Goal: Information Seeking & Learning: Learn about a topic

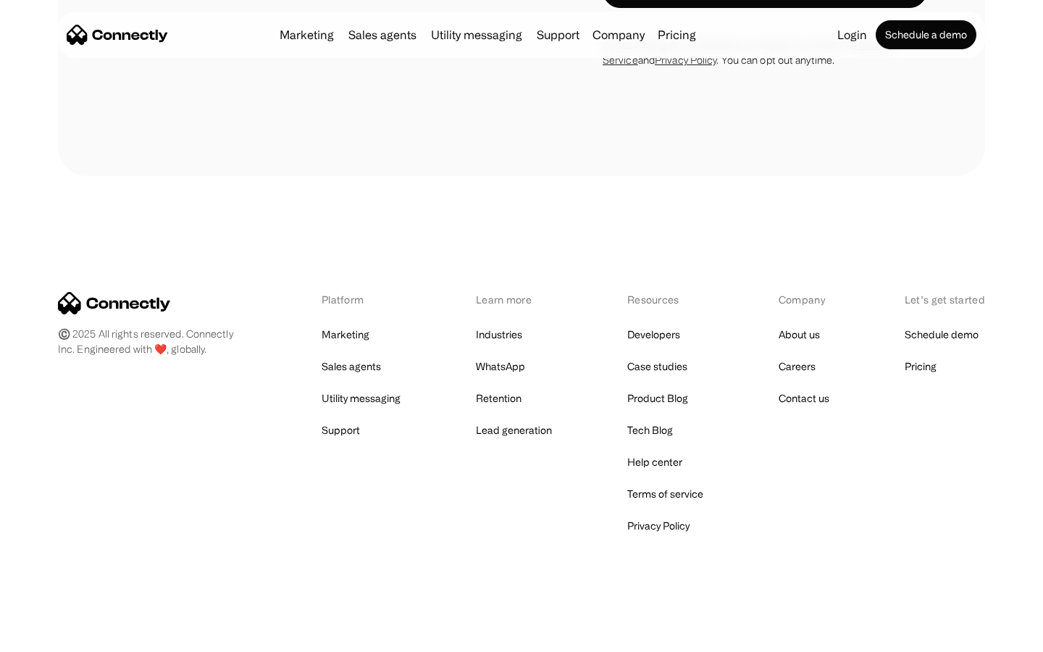
scroll to position [2450, 0]
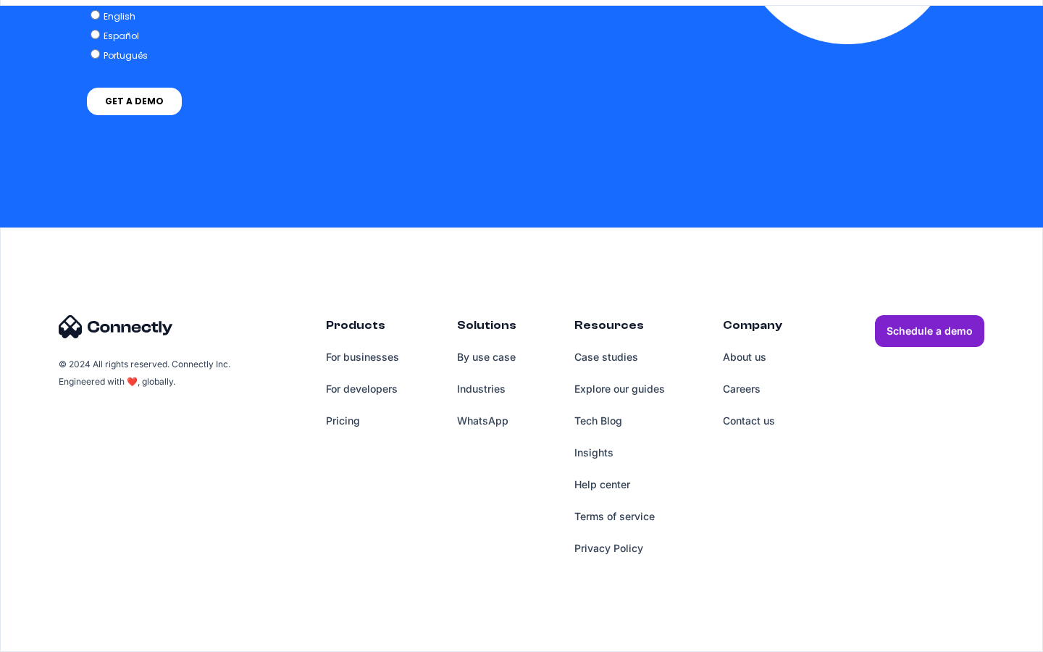
scroll to position [1098, 0]
